Goal: Find specific page/section

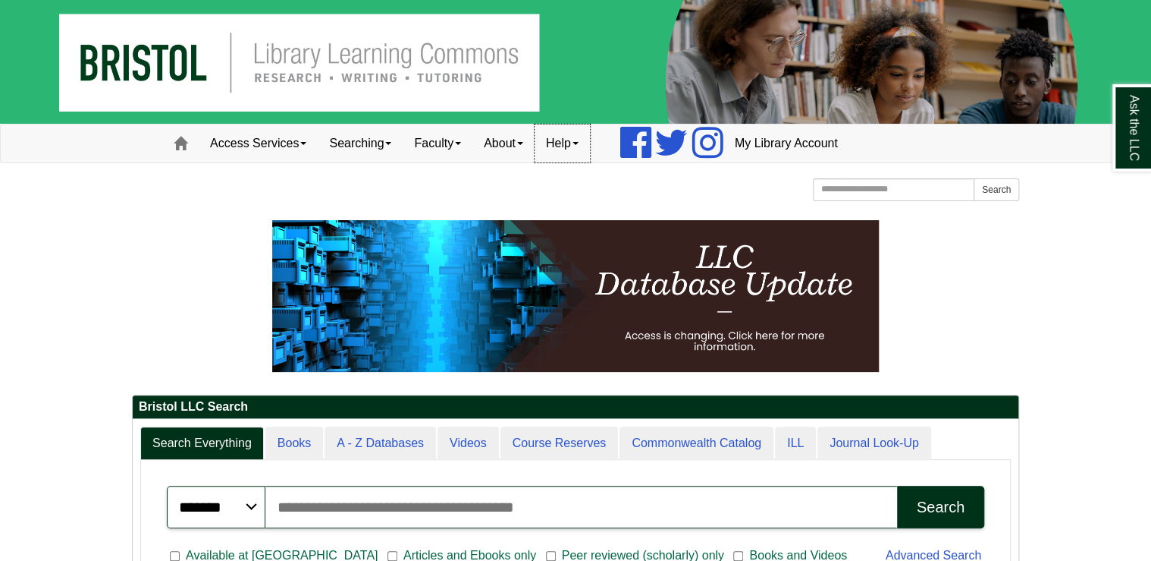
click at [576, 148] on link "Help" at bounding box center [562, 143] width 55 height 38
click at [519, 149] on link "About" at bounding box center [504, 143] width 62 height 38
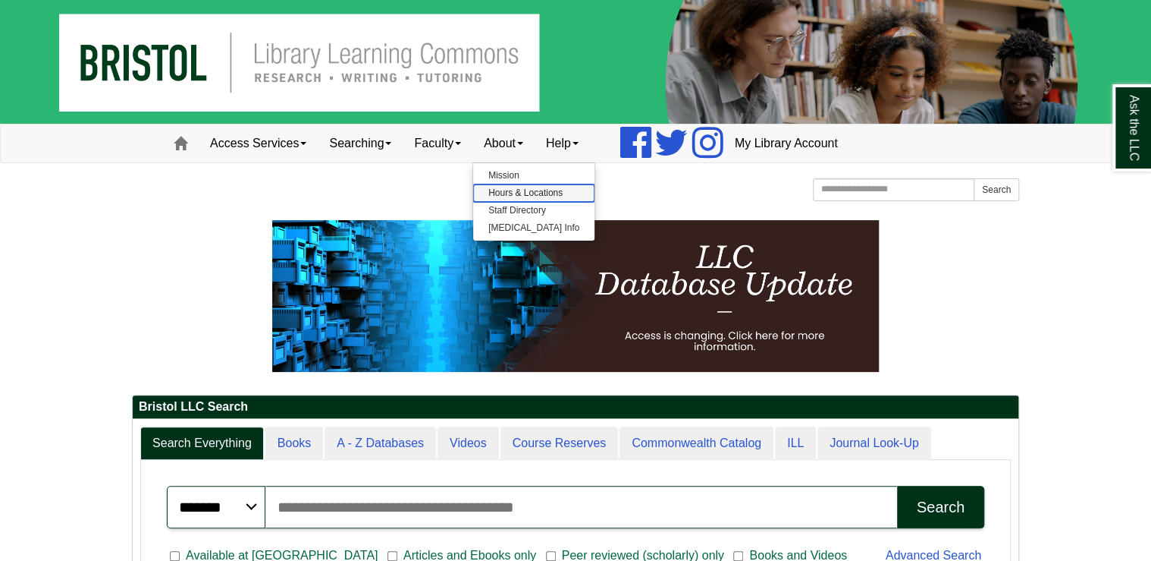
click at [527, 193] on link "Hours & Locations" at bounding box center [533, 192] width 121 height 17
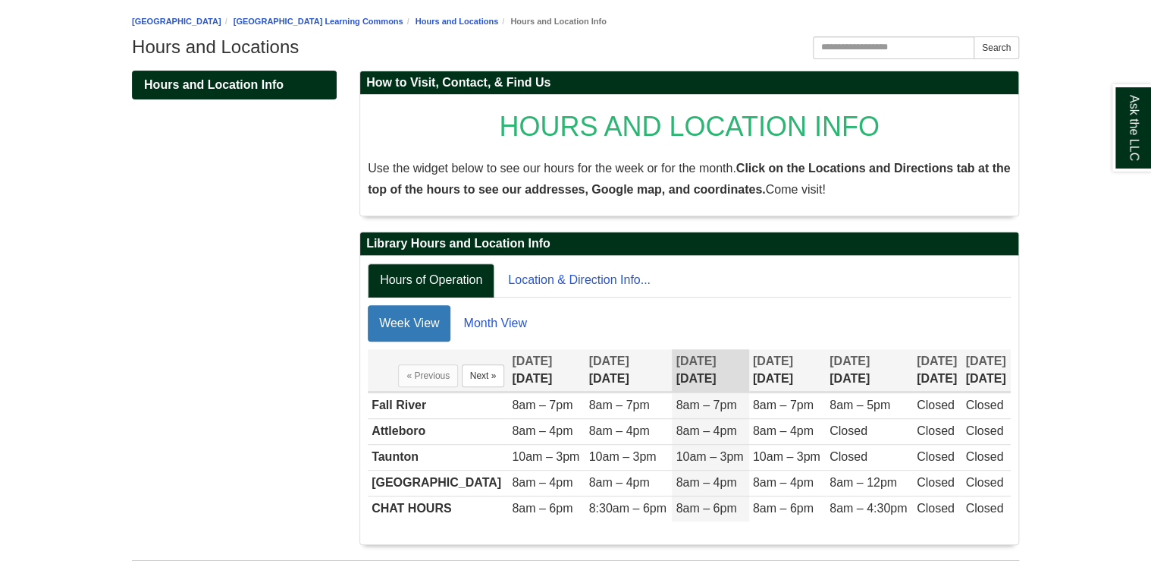
scroll to position [203, 0]
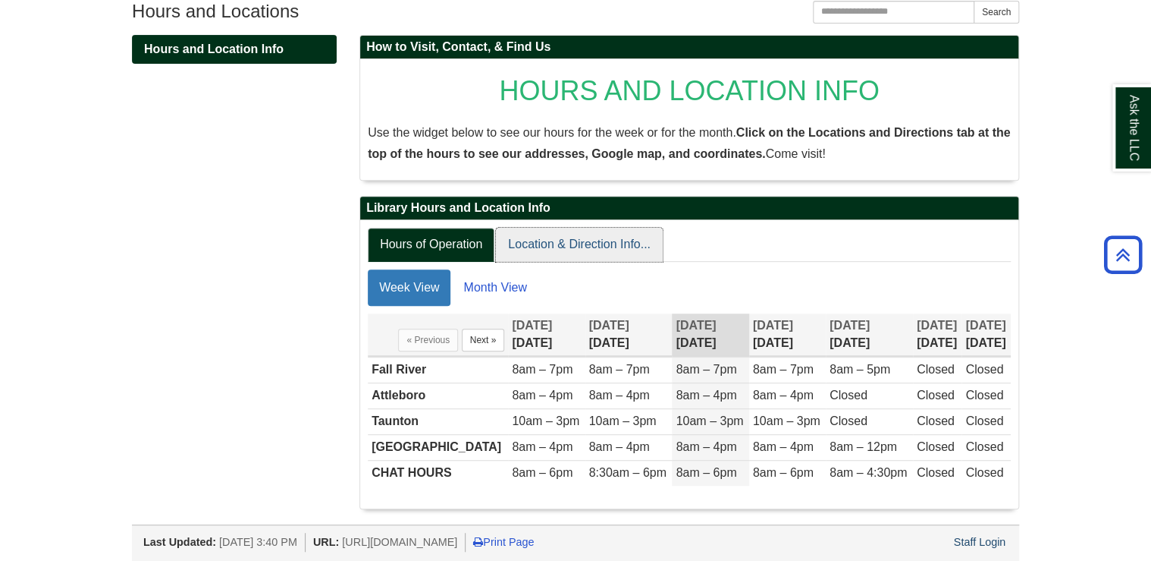
click at [560, 243] on link "Location & Direction Info..." at bounding box center [579, 245] width 167 height 34
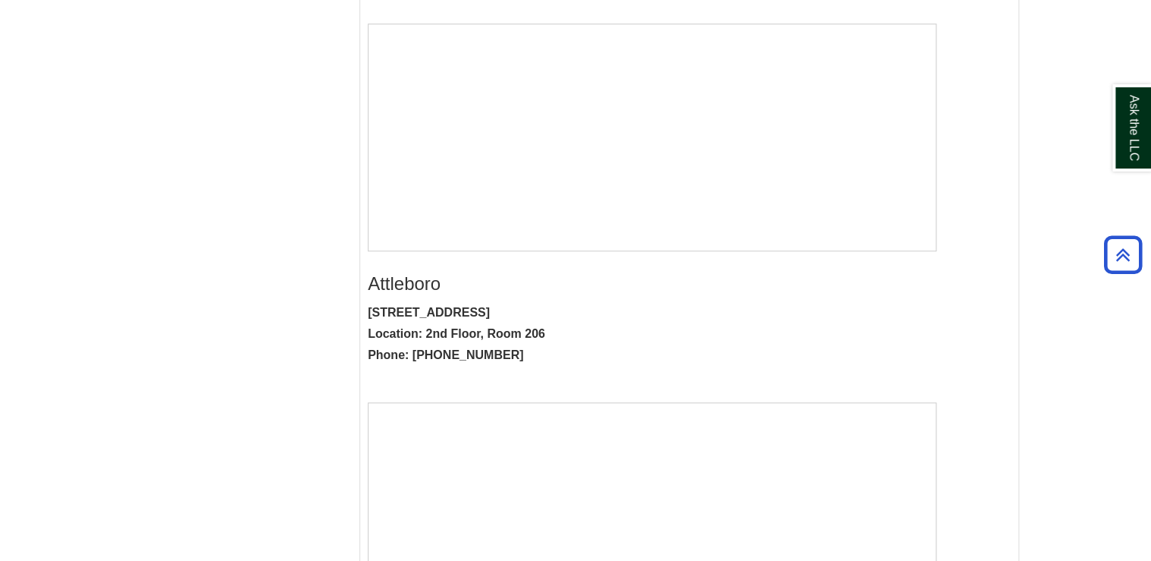
scroll to position [628, 0]
